Goal: Information Seeking & Learning: Check status

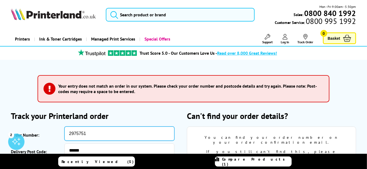
click at [70, 133] on input "2975751" at bounding box center [119, 134] width 110 height 14
drag, startPoint x: 95, startPoint y: 133, endPoint x: 68, endPoint y: 130, distance: 26.9
click at [68, 130] on input "2975751" at bounding box center [119, 134] width 110 height 14
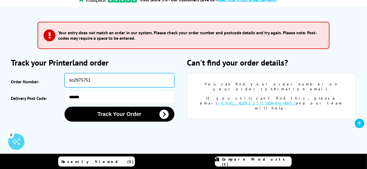
scroll to position [63, 0]
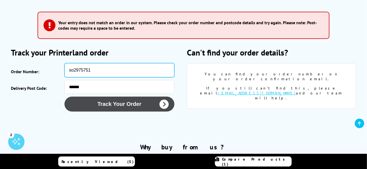
type input "so2975751"
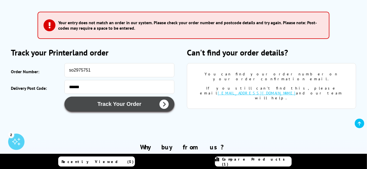
click at [123, 106] on button "Track Your Order" at bounding box center [119, 104] width 110 height 15
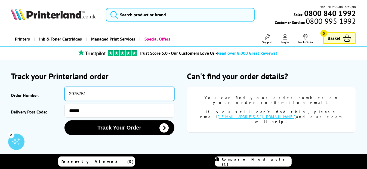
drag, startPoint x: 91, startPoint y: 94, endPoint x: 62, endPoint y: 90, distance: 28.6
click at [62, 90] on div "Order Number: 2975751" at bounding box center [95, 94] width 169 height 14
